Goal: Transaction & Acquisition: Purchase product/service

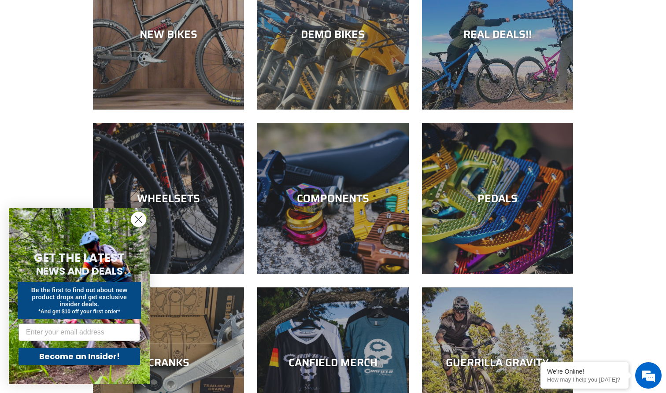
scroll to position [132, 0]
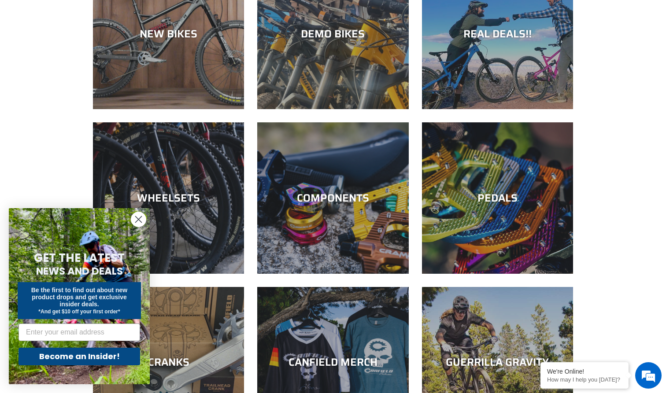
click at [138, 220] on icon "Close dialog" at bounding box center [139, 220] width 6 height 6
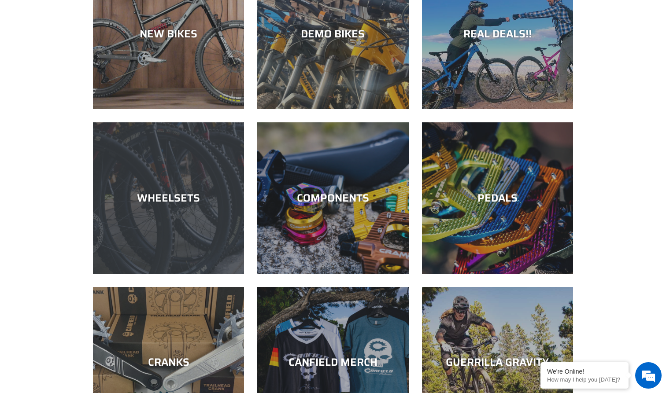
click at [164, 193] on div "WHEELSETS" at bounding box center [168, 198] width 151 height 13
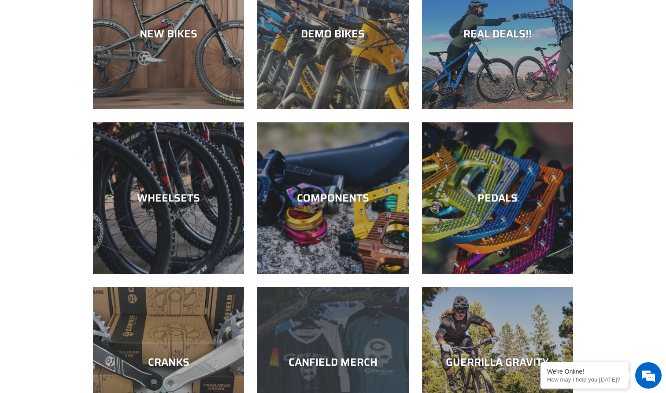
scroll to position [0, 0]
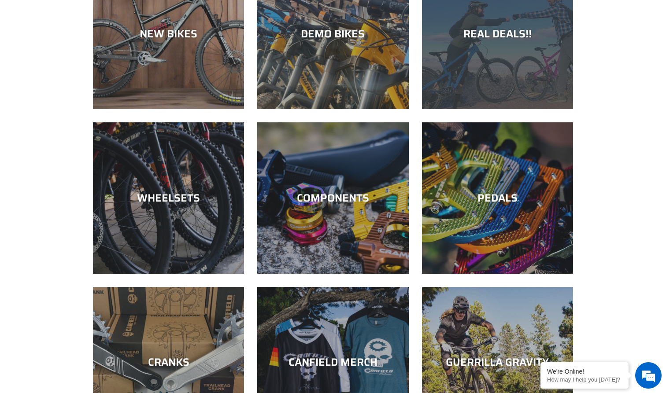
click at [459, 109] on div "REAL DEALS!!" at bounding box center [497, 109] width 151 height 0
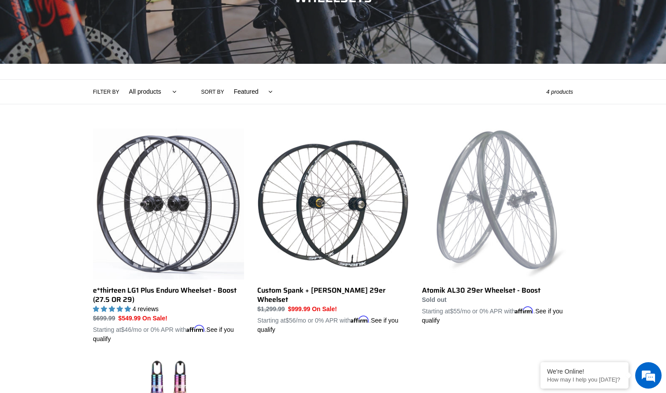
scroll to position [133, 0]
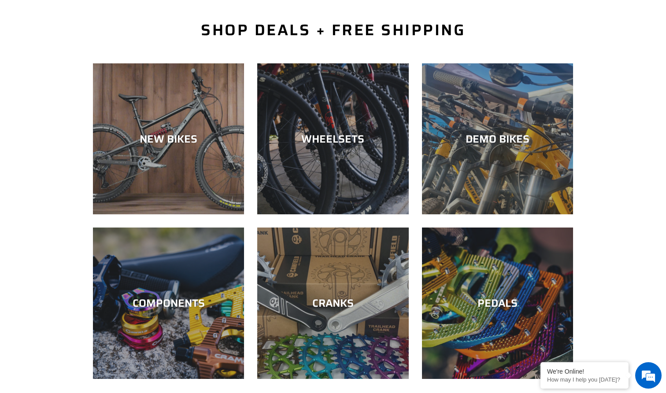
scroll to position [202, 0]
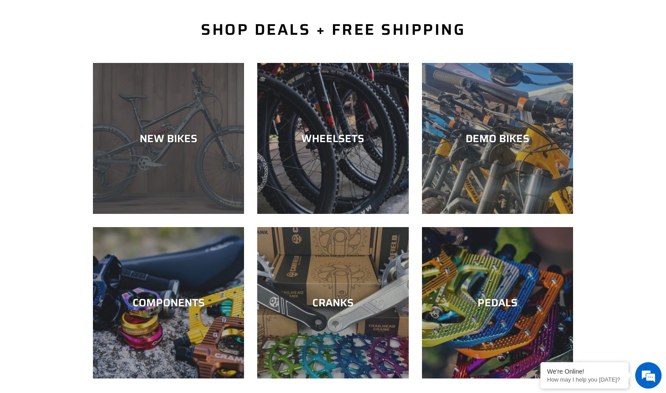
click at [155, 214] on div "NEW BIKES" at bounding box center [168, 214] width 151 height 0
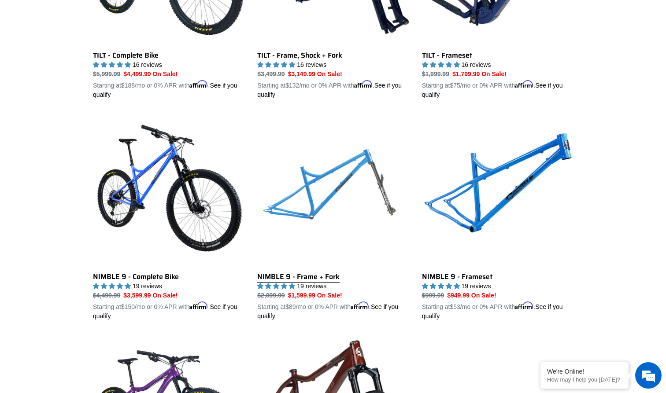
scroll to position [1256, 0]
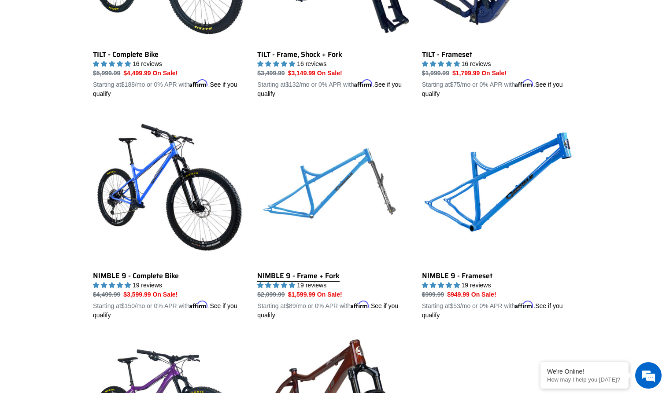
click at [307, 169] on link "NIMBLE 9 - Frame + Fork" at bounding box center [332, 217] width 151 height 206
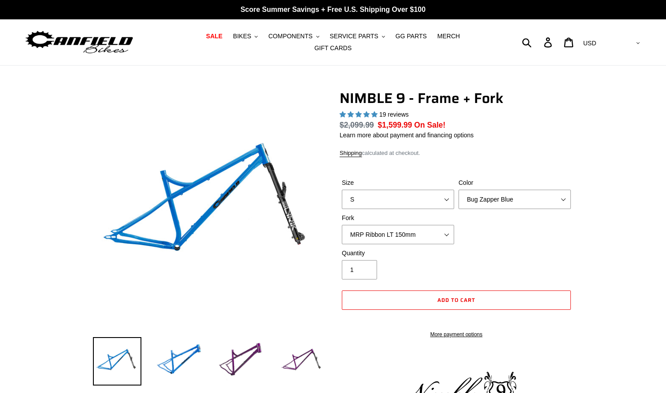
select select "highest-rating"
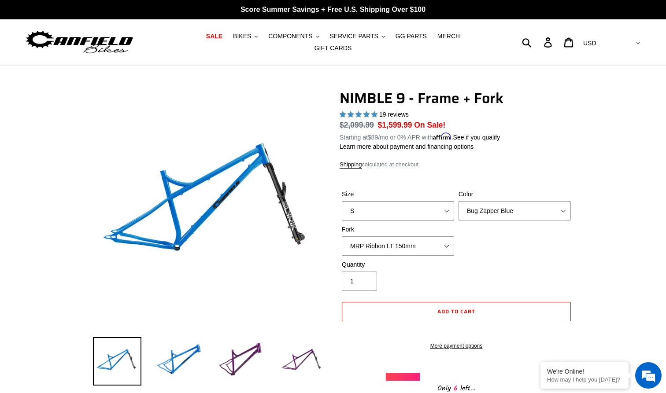
select select "M"
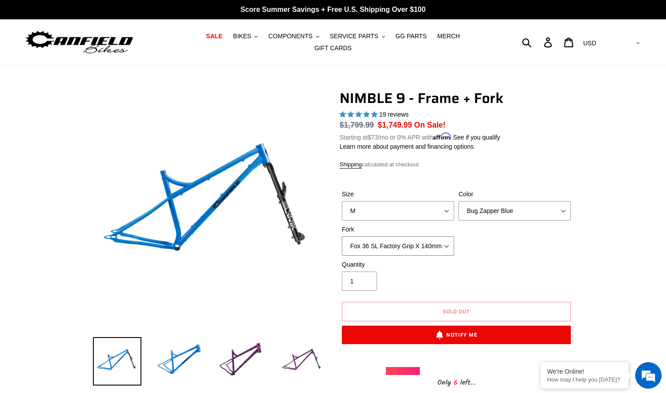
select select "MRP Ribbon LT 150mm"
